Goal: Information Seeking & Learning: Find contact information

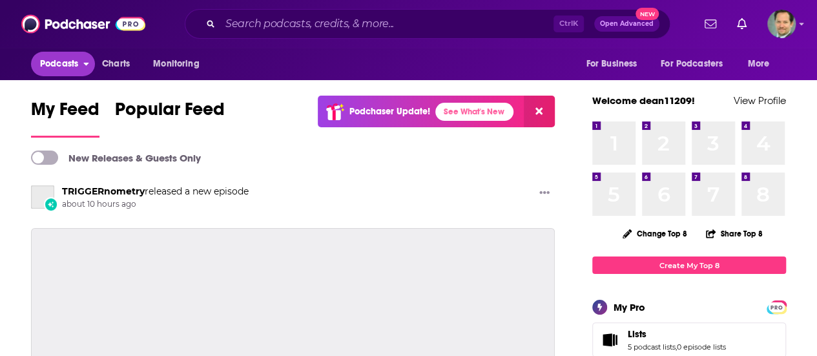
click at [67, 65] on span "Podcasts" at bounding box center [59, 64] width 38 height 18
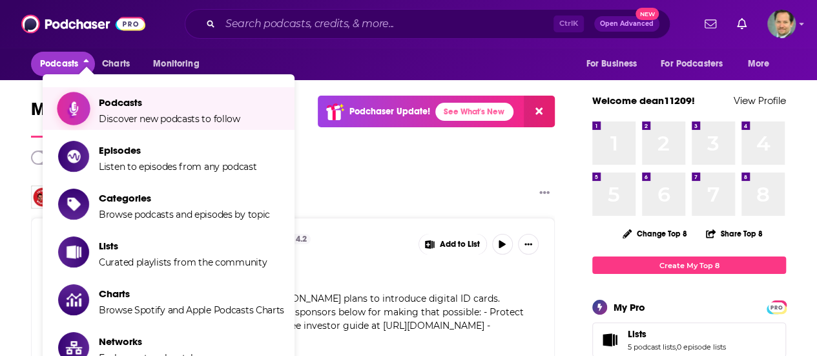
click at [134, 99] on span "Podcasts" at bounding box center [169, 102] width 141 height 12
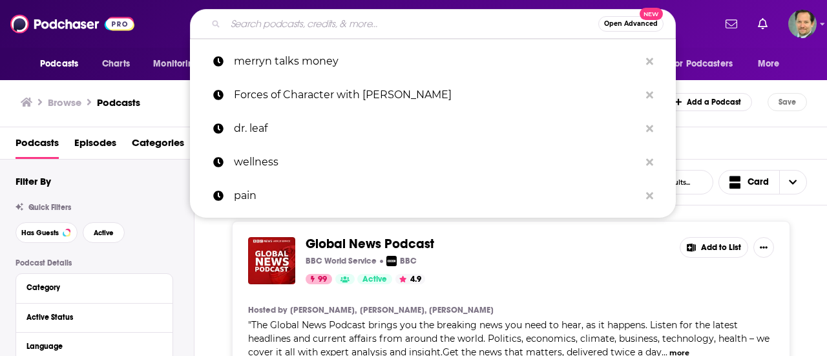
click at [260, 39] on div "Open Advanced New merryn talks money Forces of Character with [PERSON_NAME] dr.…" at bounding box center [433, 24] width 486 height 30
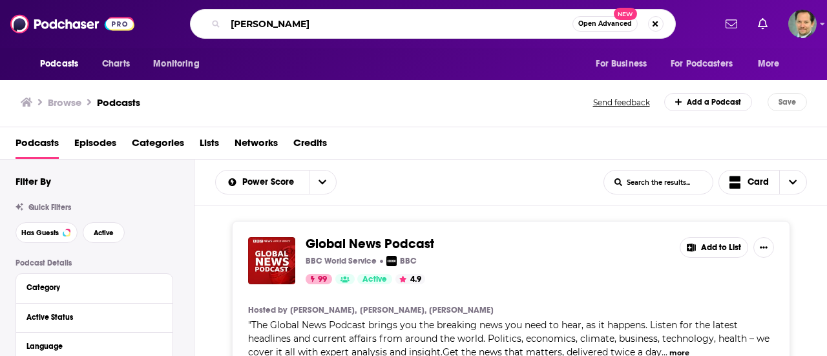
type input "[PERSON_NAME]"
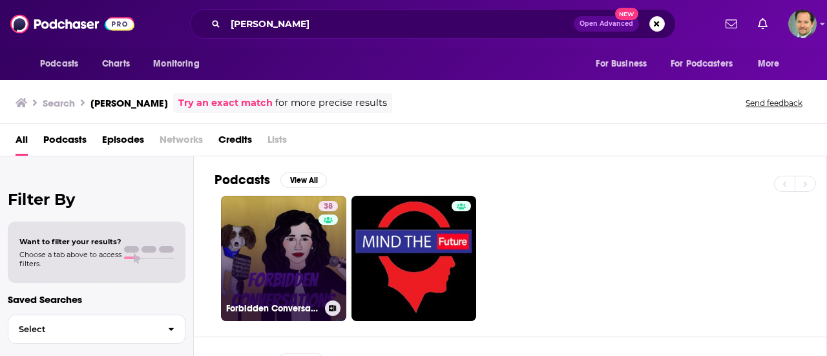
click at [269, 258] on link "38 Forbidden Conversations" at bounding box center [283, 258] width 125 height 125
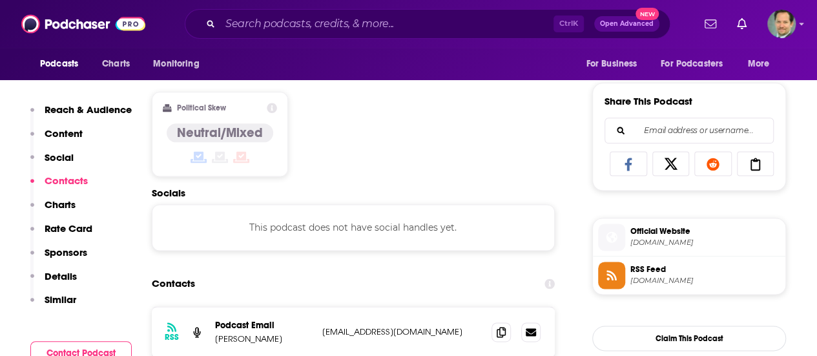
scroll to position [905, 0]
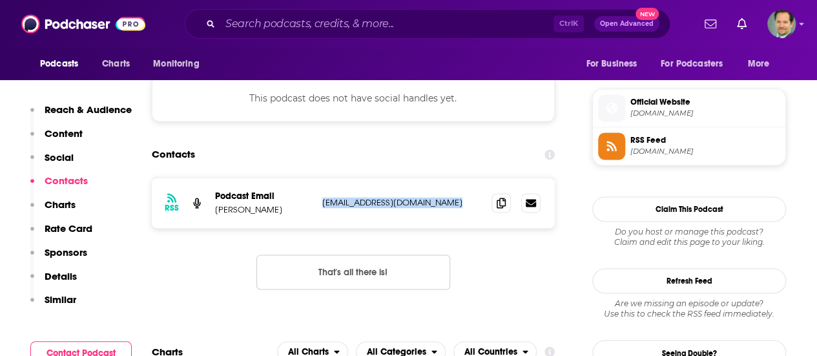
drag, startPoint x: 452, startPoint y: 203, endPoint x: 322, endPoint y: 209, distance: 130.0
click at [322, 209] on div "RSS Podcast Email [PERSON_NAME] [EMAIL_ADDRESS][DOMAIN_NAME] [EMAIL_ADDRESS][DO…" at bounding box center [353, 203] width 403 height 50
copy p "[EMAIL_ADDRESS][DOMAIN_NAME]"
click at [492, 267] on div "RSS Podcast Email [PERSON_NAME] [EMAIL_ADDRESS][DOMAIN_NAME] [EMAIL_ADDRESS][DO…" at bounding box center [353, 243] width 403 height 133
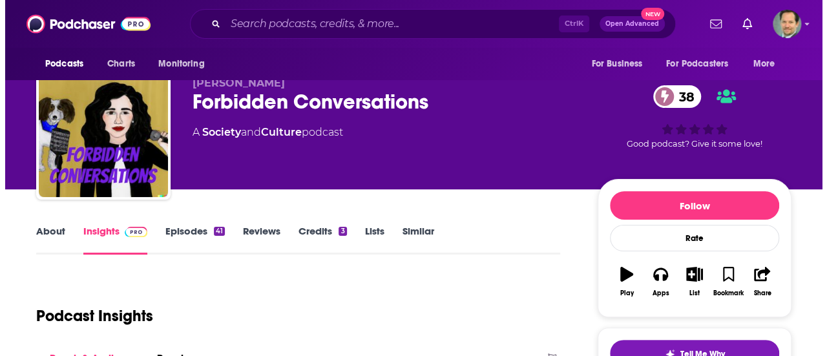
scroll to position [0, 0]
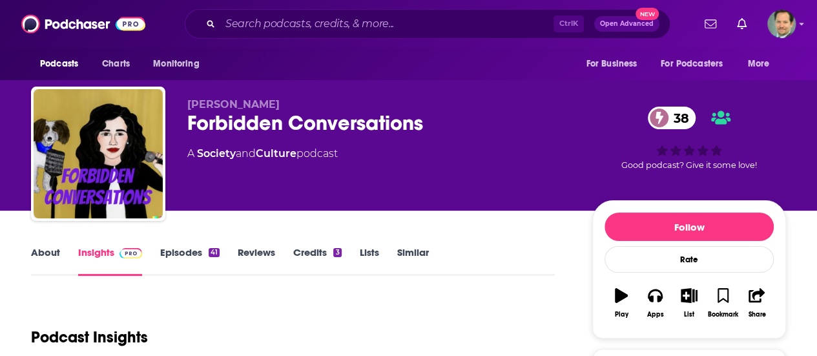
click at [499, 184] on div "[PERSON_NAME] Forbidden Conversations 38 A Society and Culture podcast" at bounding box center [379, 149] width 384 height 103
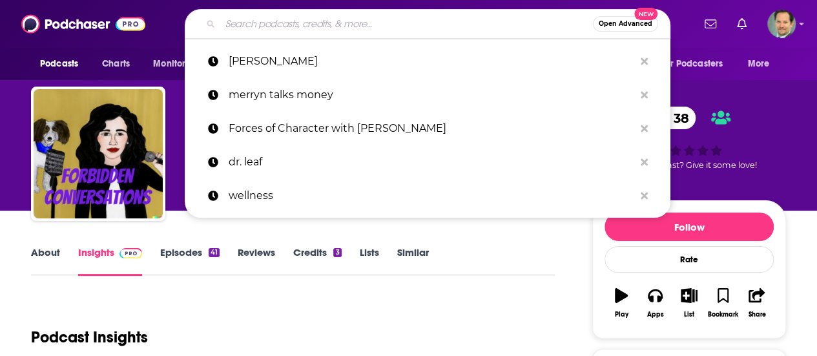
click at [247, 16] on input "Search podcasts, credits, & more..." at bounding box center [406, 24] width 373 height 21
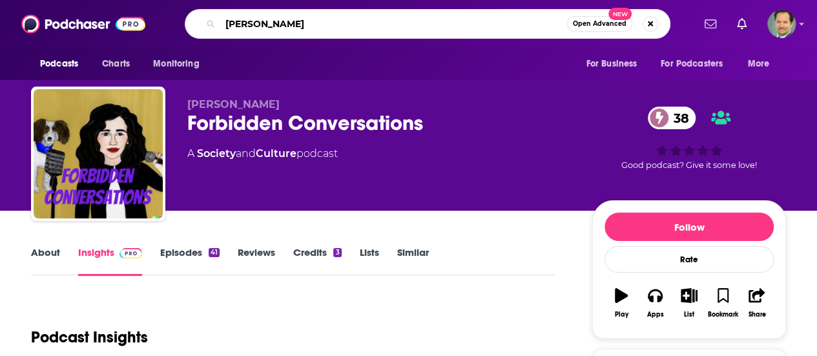
type input "[PERSON_NAME]"
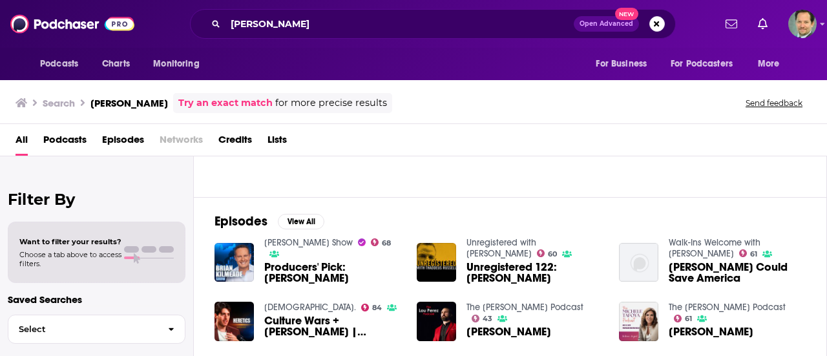
scroll to position [129, 0]
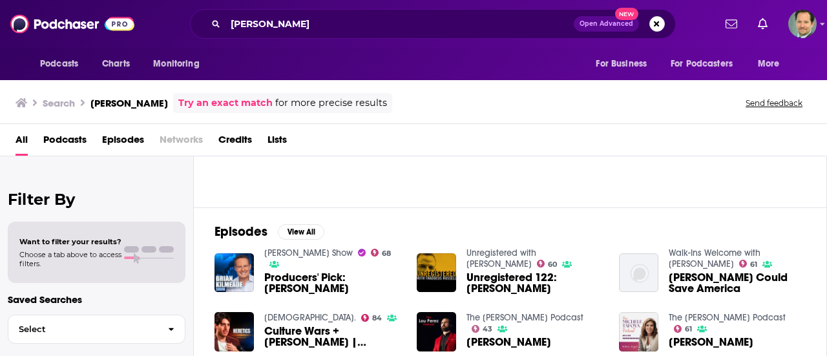
click at [440, 191] on div "Podcasts View All" at bounding box center [521, 117] width 612 height 180
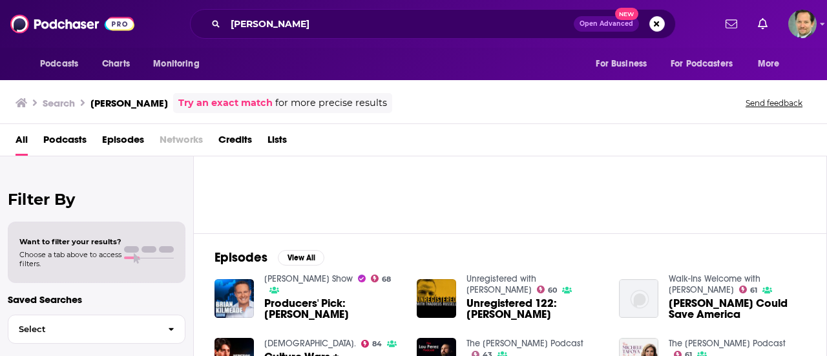
scroll to position [91, 0]
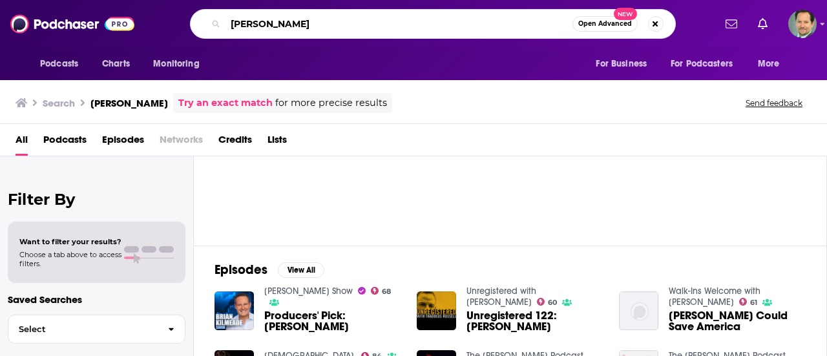
drag, startPoint x: 295, startPoint y: 25, endPoint x: 208, endPoint y: 28, distance: 86.6
click at [208, 28] on div "[PERSON_NAME] Open Advanced New" at bounding box center [433, 24] width 486 height 30
type input "keen on"
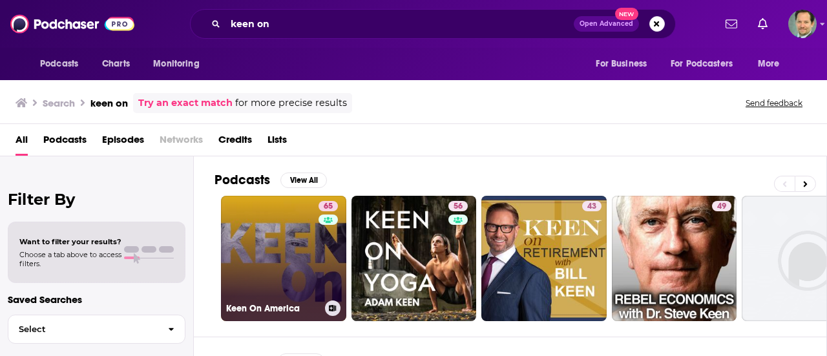
click at [292, 233] on link "65 Keen On America" at bounding box center [283, 258] width 125 height 125
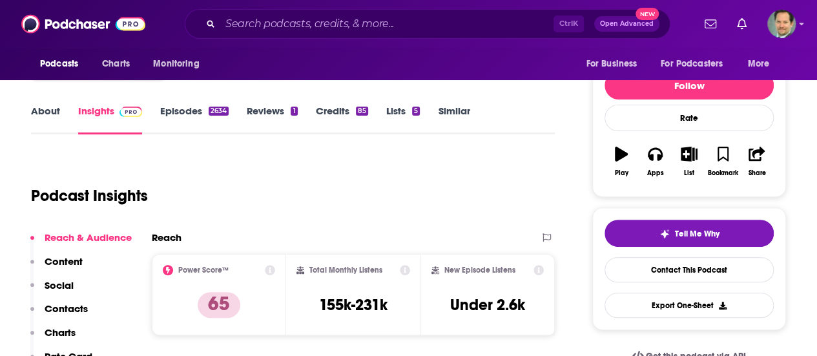
scroll to position [129, 0]
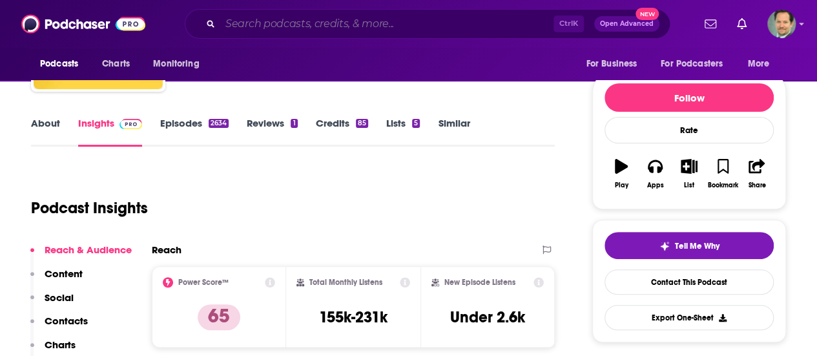
click at [302, 27] on input "Search podcasts, credits, & more..." at bounding box center [386, 24] width 333 height 21
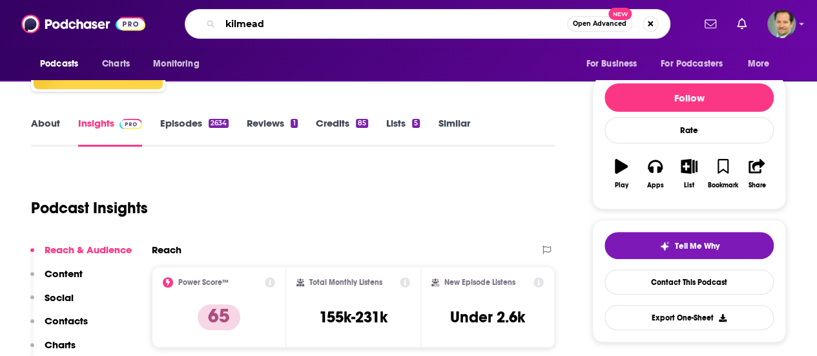
type input "kilmeade"
